Goal: Information Seeking & Learning: Find specific fact

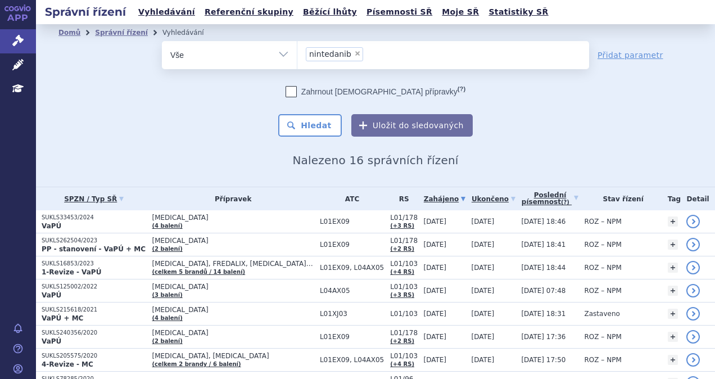
scroll to position [169, 0]
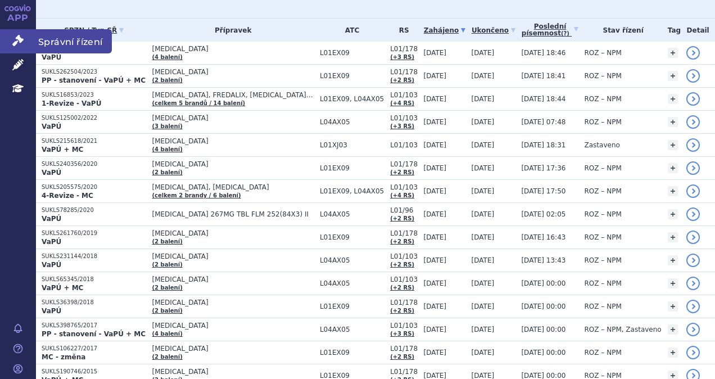
click at [6, 35] on link "Správní řízení" at bounding box center [18, 41] width 36 height 24
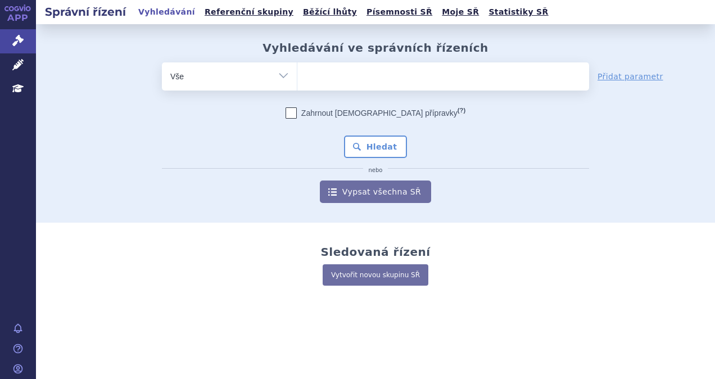
click at [358, 78] on ul at bounding box center [443, 74] width 292 height 24
click at [297, 78] on select at bounding box center [297, 76] width 1 height 28
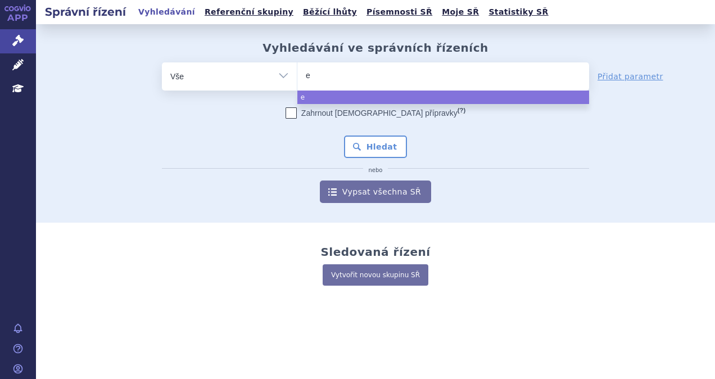
type input "es"
type input "esbr"
type input "esbrie"
type input "[MEDICAL_DATA]"
select select "[MEDICAL_DATA]"
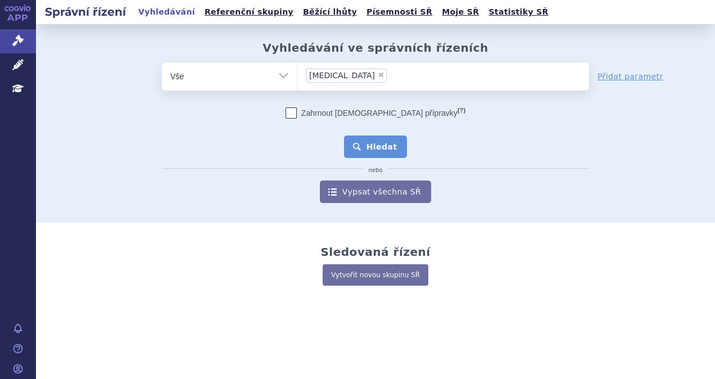
click at [375, 143] on button "Hledat" at bounding box center [376, 146] width 64 height 22
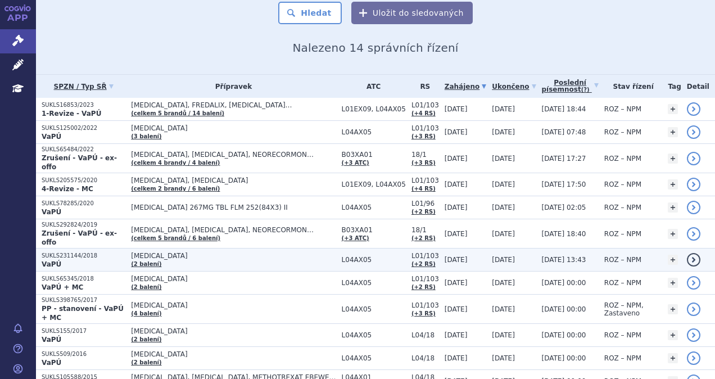
scroll to position [196, 0]
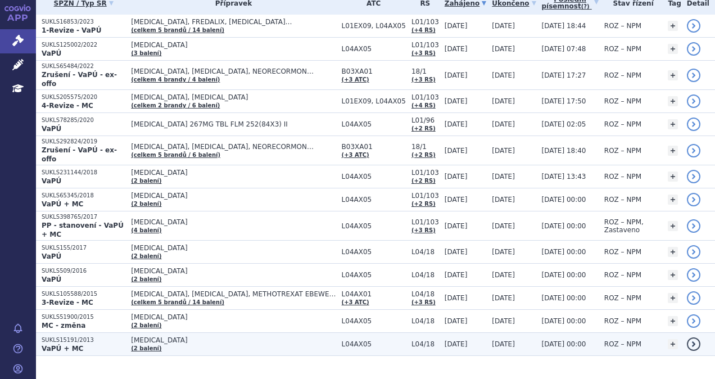
click at [118, 336] on p "SUKLS15191/2013" at bounding box center [84, 340] width 84 height 8
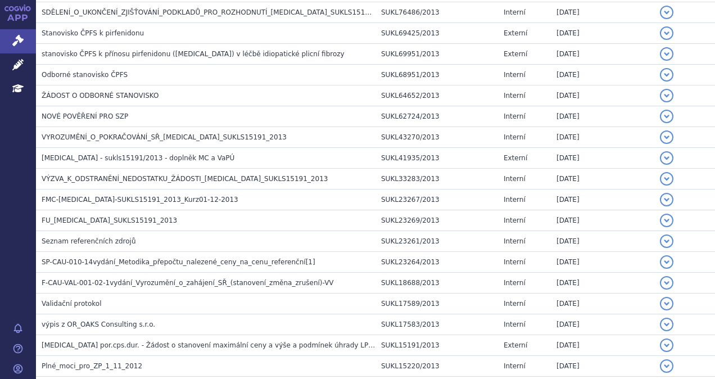
scroll to position [1772, 0]
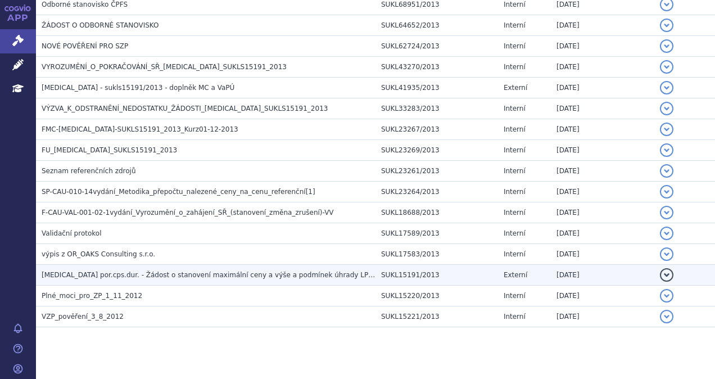
click at [251, 271] on span "Esbriet por.cps.dur. - Žádost o stanovení maximální ceny a výše a podmínek úhra…" at bounding box center [218, 275] width 353 height 8
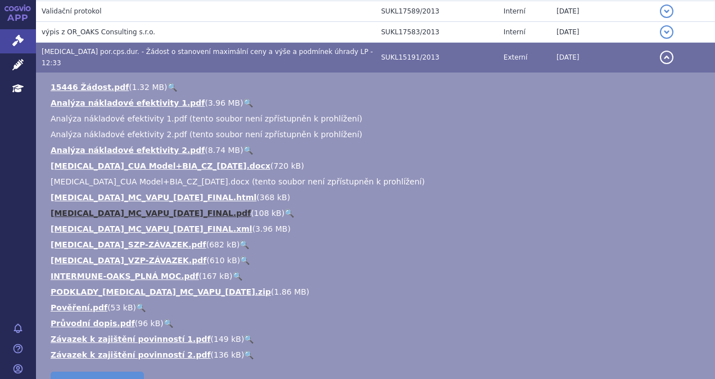
scroll to position [1997, 0]
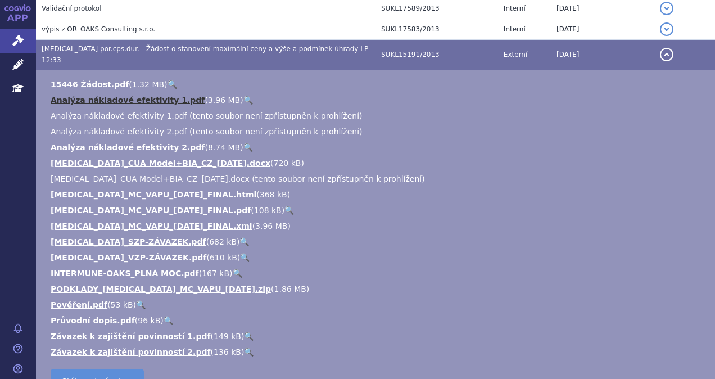
click at [143, 96] on link "Analýza nákladové efektivity 1.pdf" at bounding box center [128, 100] width 154 height 9
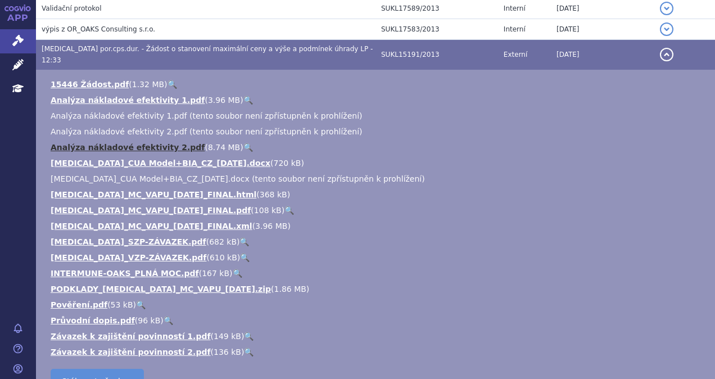
click at [130, 143] on link "Analýza nákladové efektivity 2.pdf" at bounding box center [128, 147] width 154 height 9
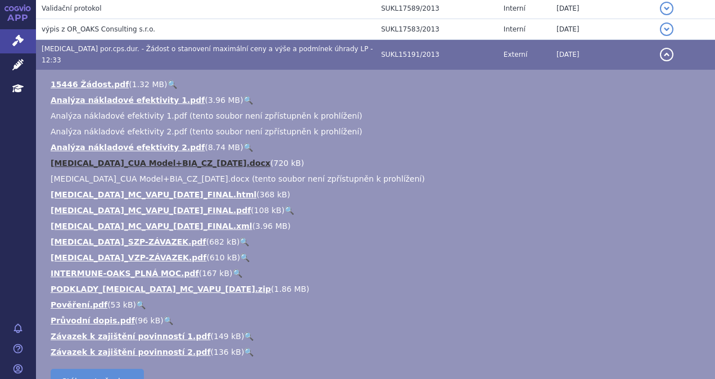
click at [138, 158] on link "ESBRIET_CUA Model+BIA_CZ_23.01.2013.docx" at bounding box center [161, 162] width 220 height 9
